Goal: Find specific page/section: Find specific page/section

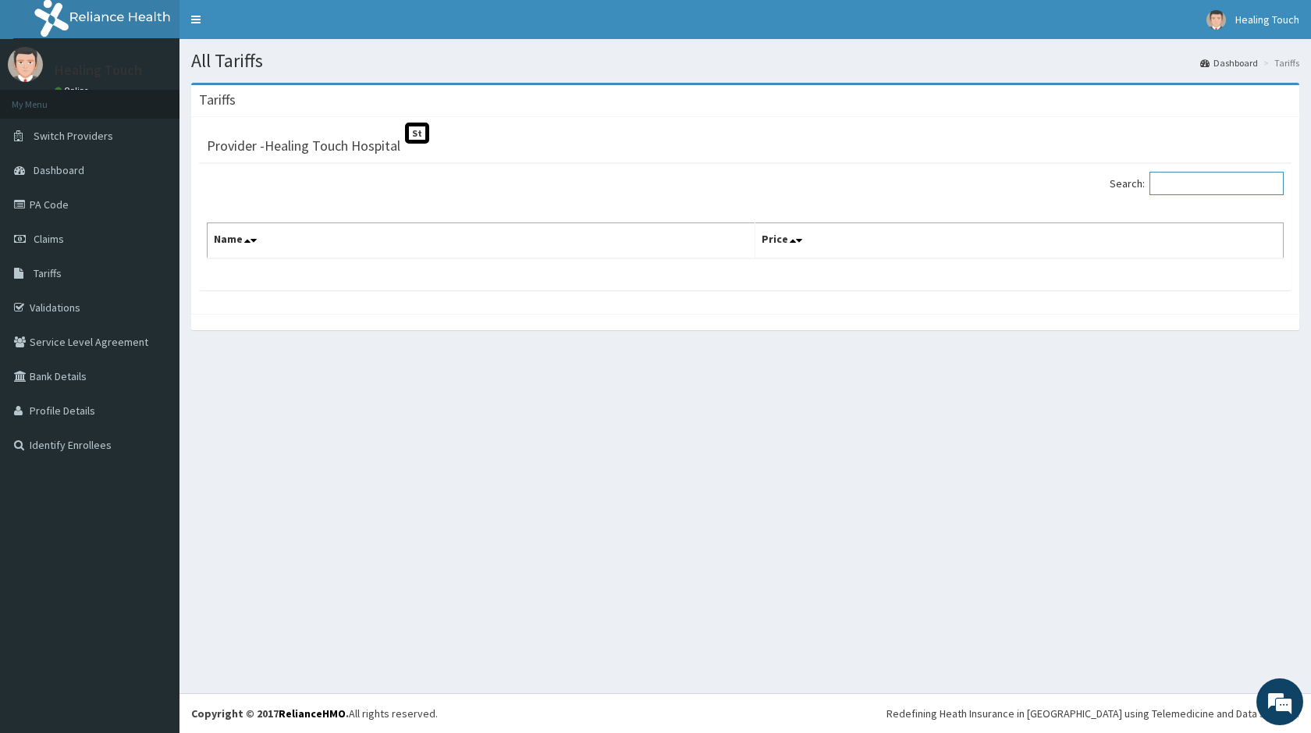
click at [1209, 185] on input "Search:" at bounding box center [1216, 183] width 134 height 23
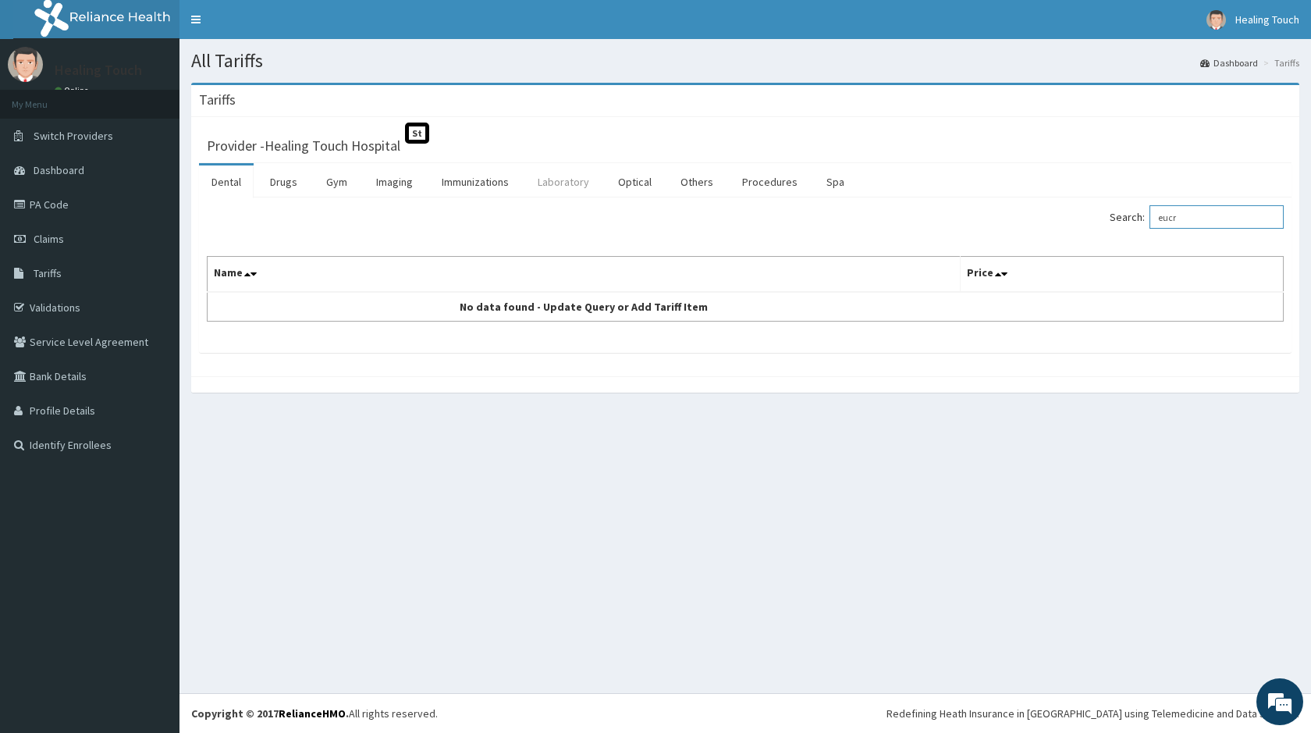
type input "eucr"
click at [560, 186] on link "Laboratory" at bounding box center [563, 181] width 76 height 33
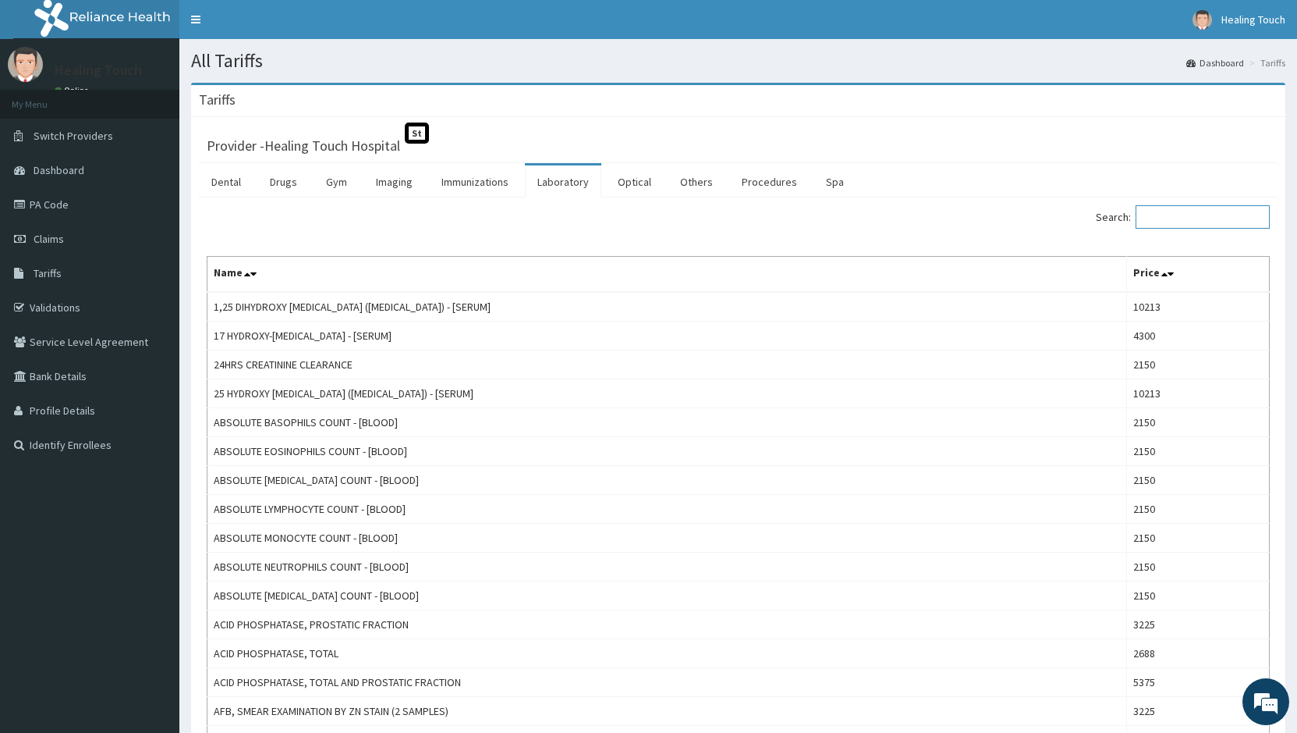
click at [1153, 217] on input "Search:" at bounding box center [1203, 216] width 134 height 23
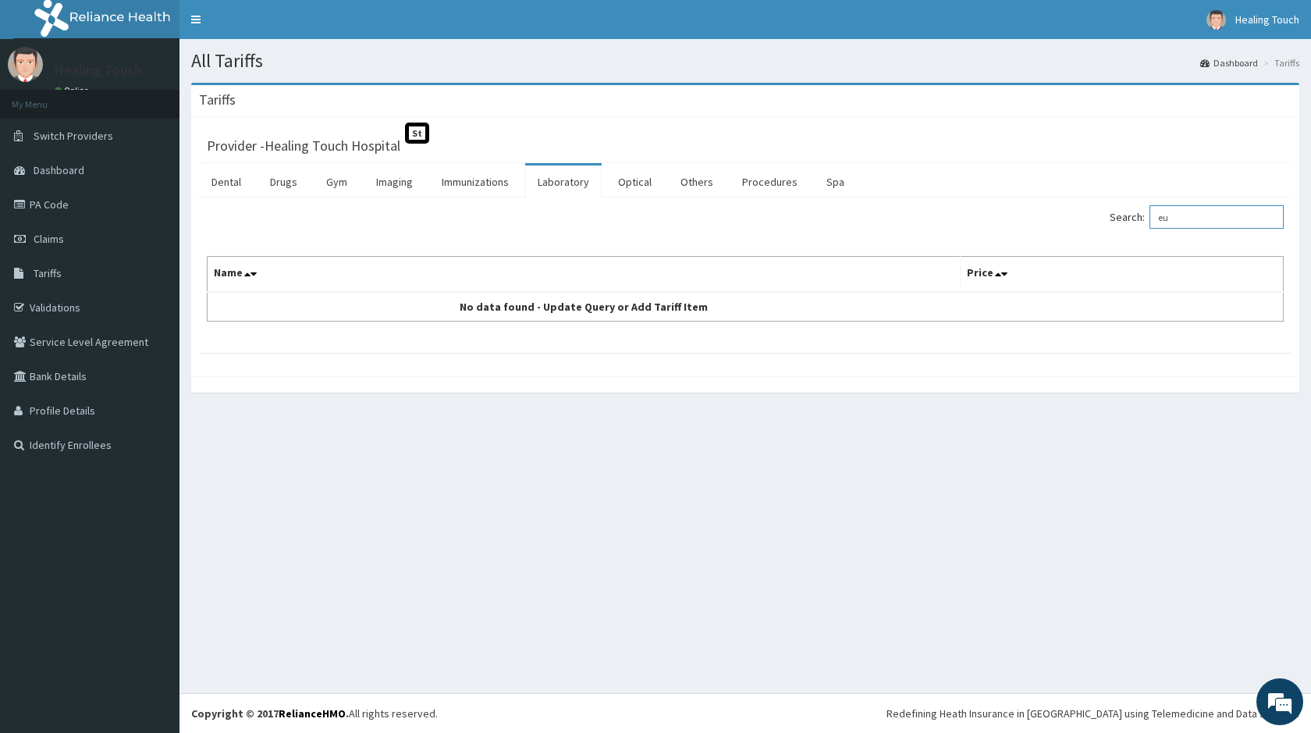
type input "e"
type input "s"
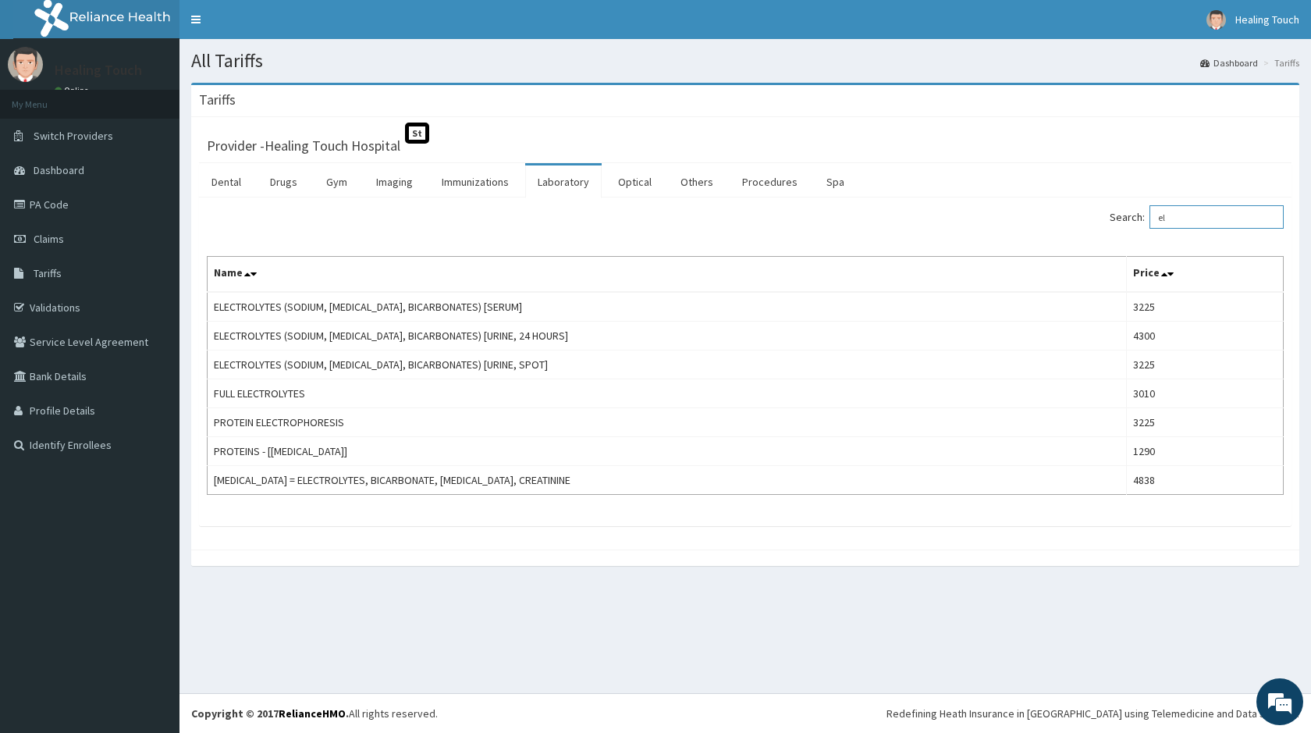
type input "e"
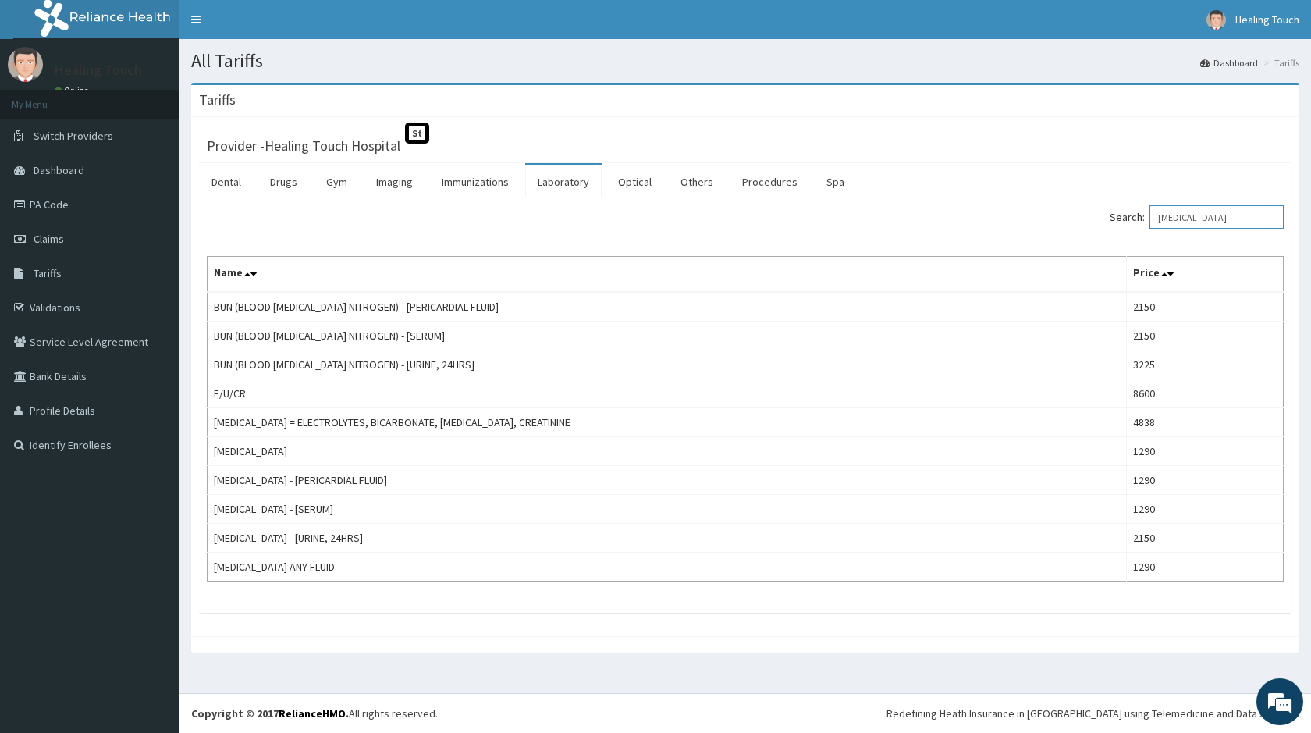
type input "[MEDICAL_DATA]"
